Goal: Information Seeking & Learning: Learn about a topic

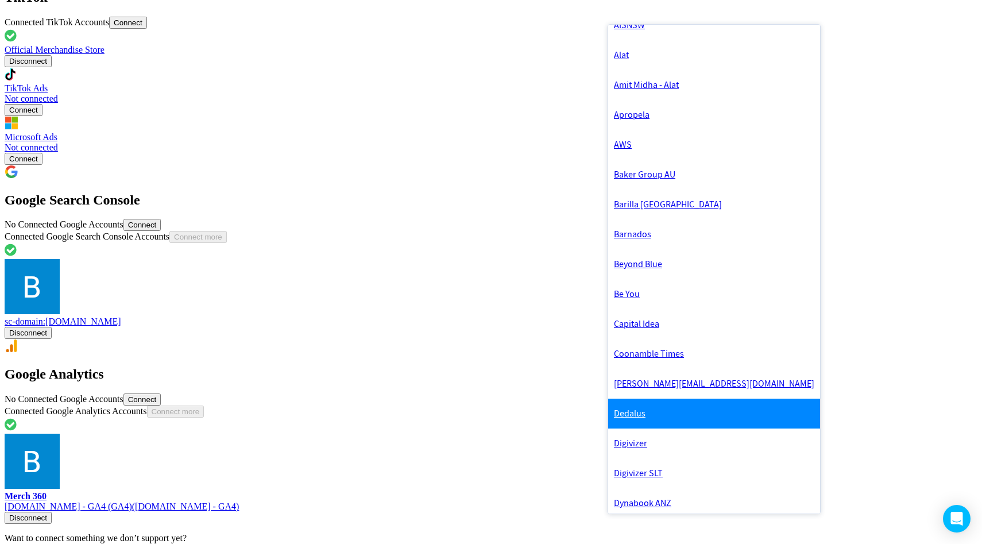
scroll to position [51, 0]
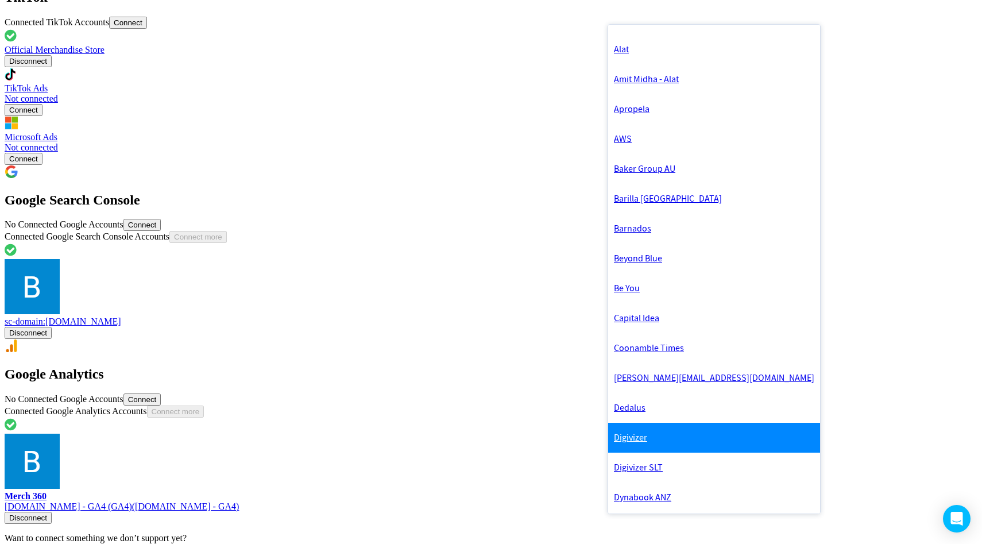
click at [623, 453] on link "Digivizer" at bounding box center [714, 438] width 212 height 30
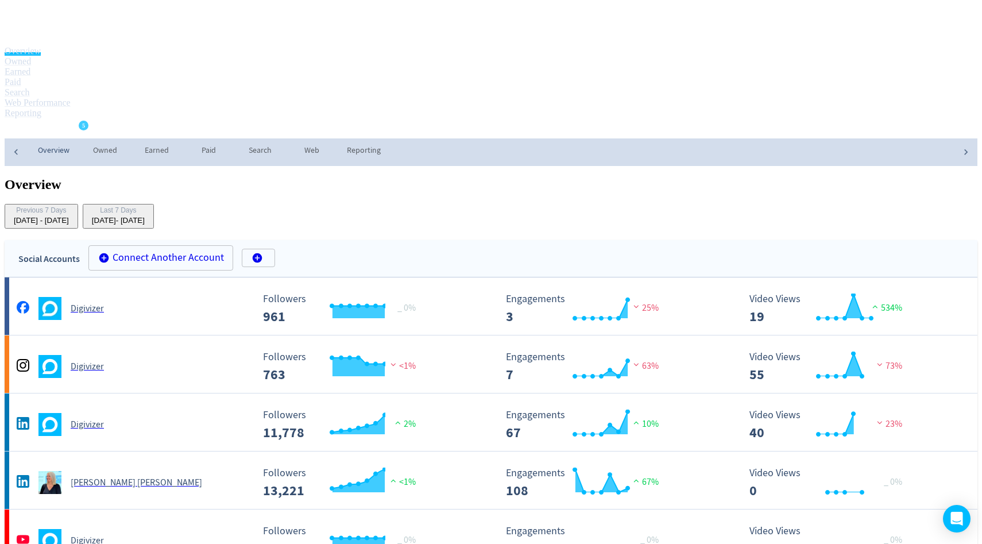
click at [149, 206] on div "Last 7 Days [DATE] - [DATE]" at bounding box center [118, 216] width 62 height 21
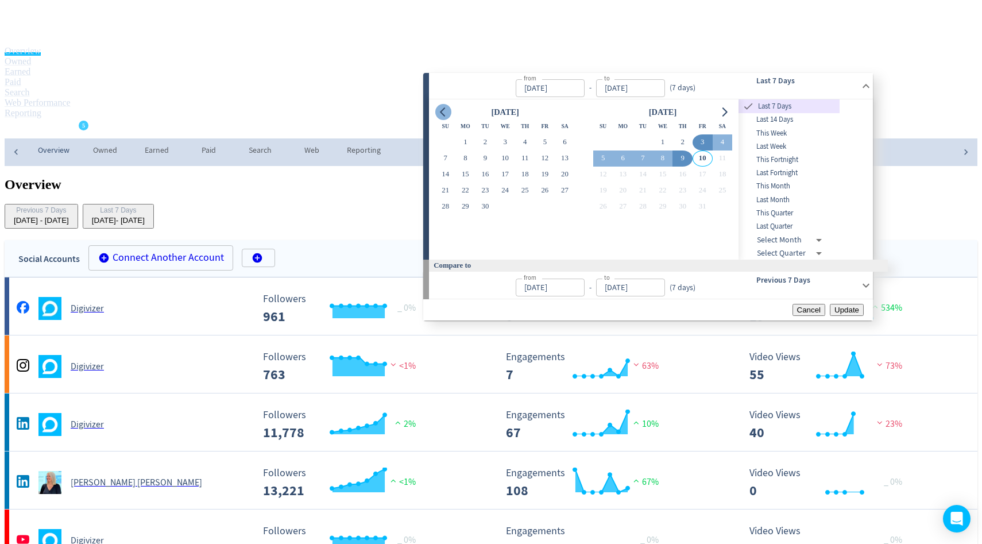
click at [438, 110] on button "Go to previous month" at bounding box center [443, 112] width 16 height 16
click at [484, 147] on button "1" at bounding box center [486, 142] width 20 height 16
type input "[DATE]"
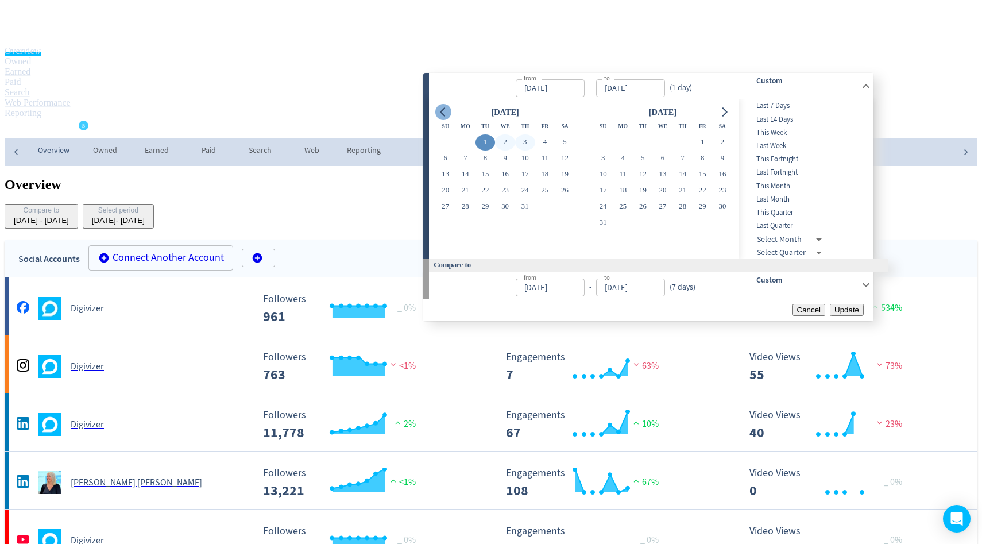
click at [441, 117] on icon "Go to previous month" at bounding box center [443, 111] width 9 height 9
click at [442, 145] on button "1" at bounding box center [445, 142] width 20 height 16
type input "[DATE]"
click at [729, 117] on icon "Go to next month" at bounding box center [724, 111] width 9 height 9
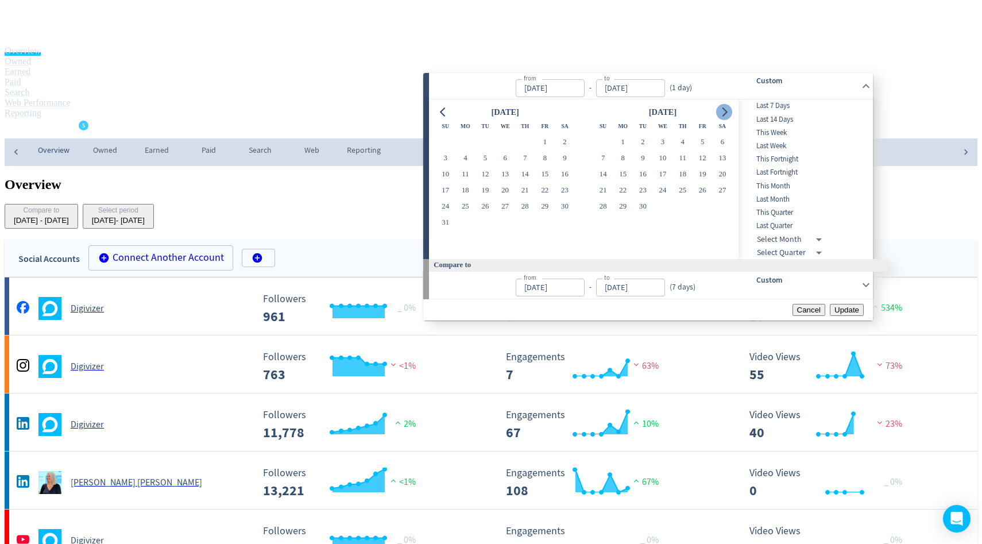
click at [729, 117] on icon "Go to next month" at bounding box center [724, 111] width 9 height 9
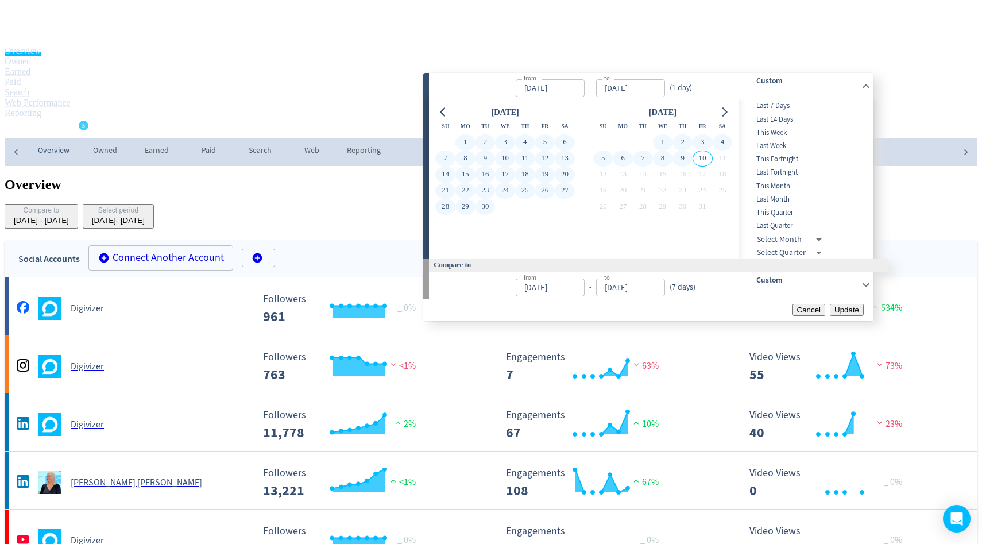
click at [693, 162] on button "9" at bounding box center [683, 158] width 20 height 16
type input "[DATE]"
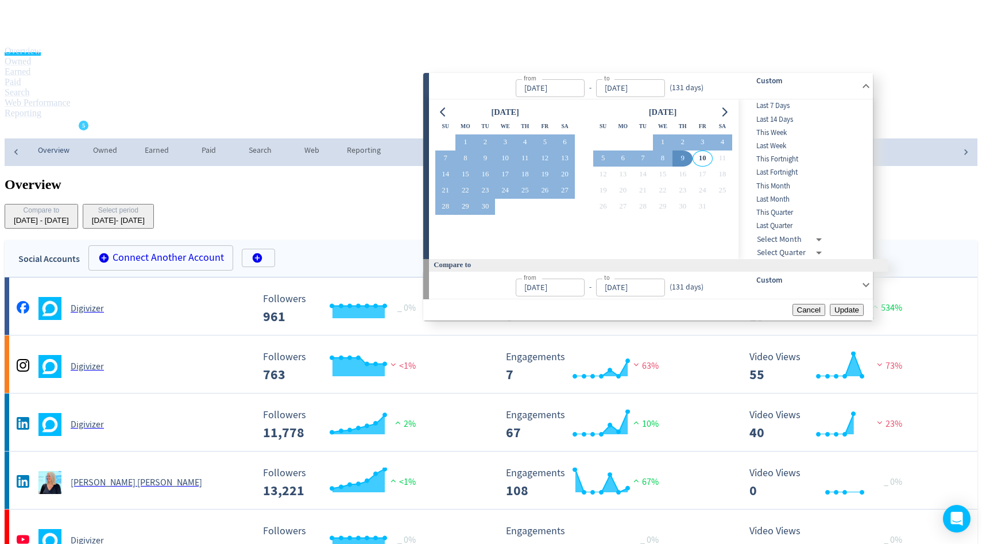
click at [845, 314] on span "Update" at bounding box center [846, 310] width 25 height 9
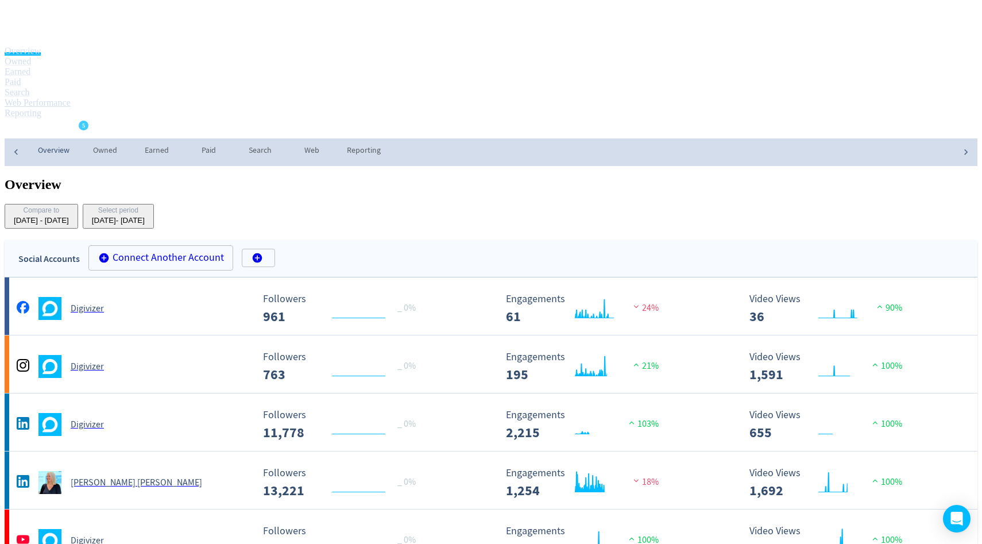
click at [71, 98] on link "Web Performance" at bounding box center [38, 103] width 66 height 10
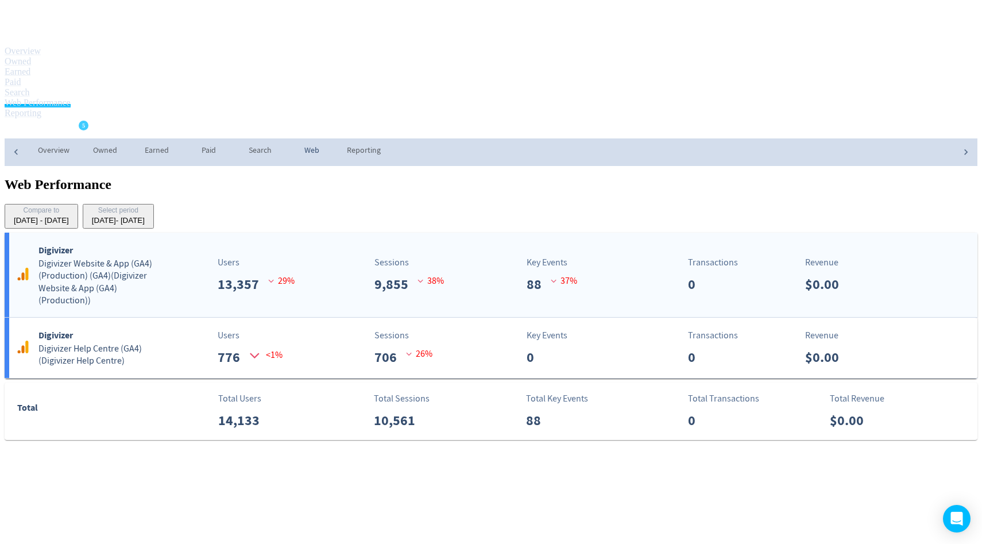
click at [404, 256] on div "Sessions 9,855 38 %" at bounding box center [412, 275] width 161 height 39
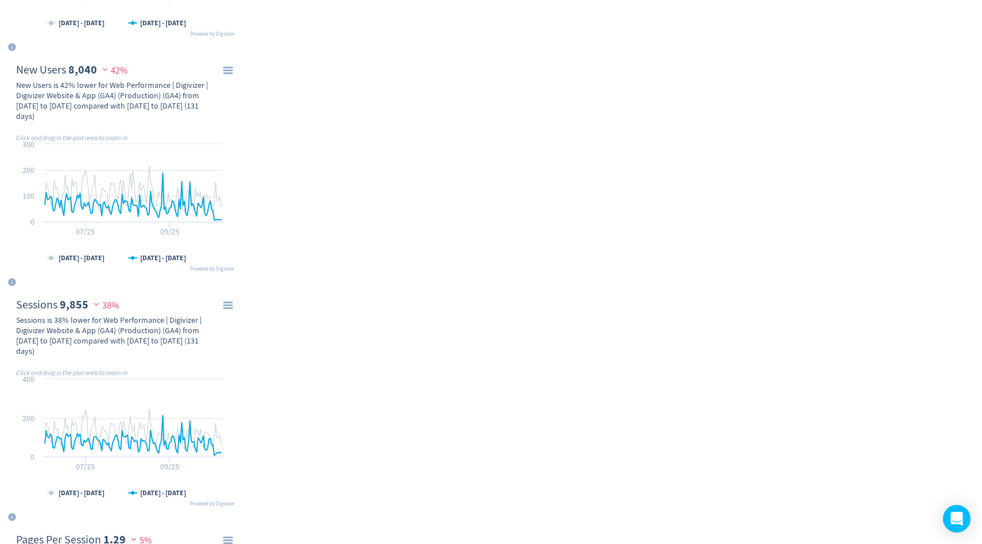
scroll to position [1150, 0]
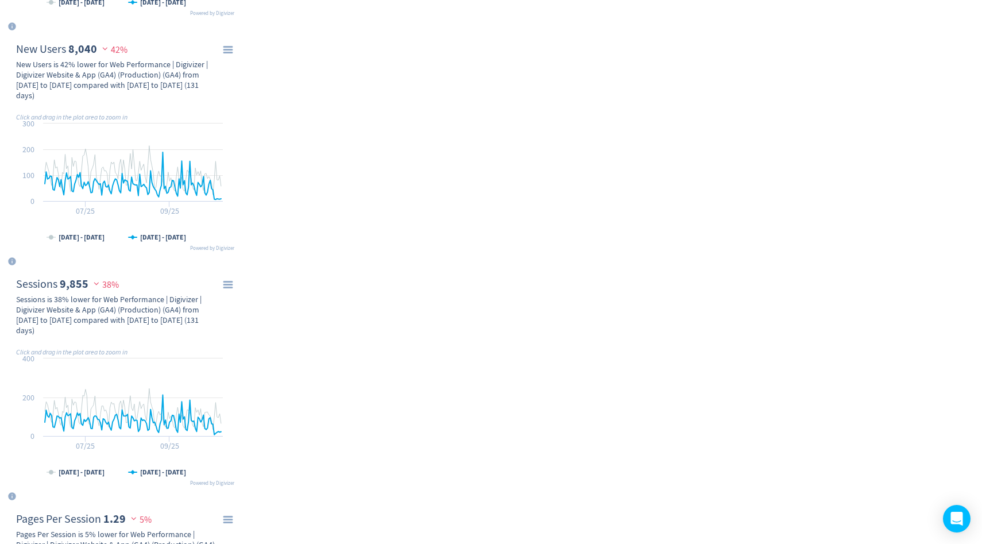
type input "thought"
